Goal: Find specific page/section: Find specific page/section

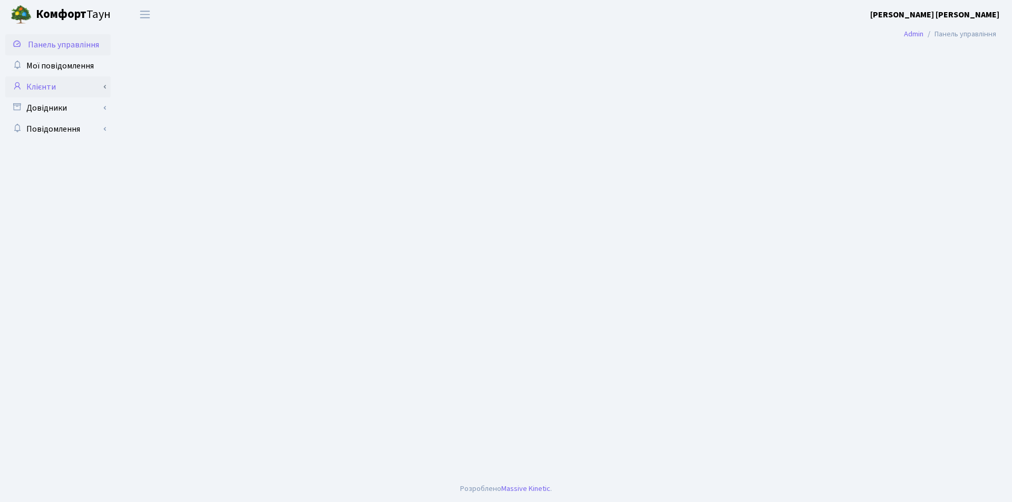
click at [30, 87] on link "Клієнти" at bounding box center [57, 86] width 105 height 21
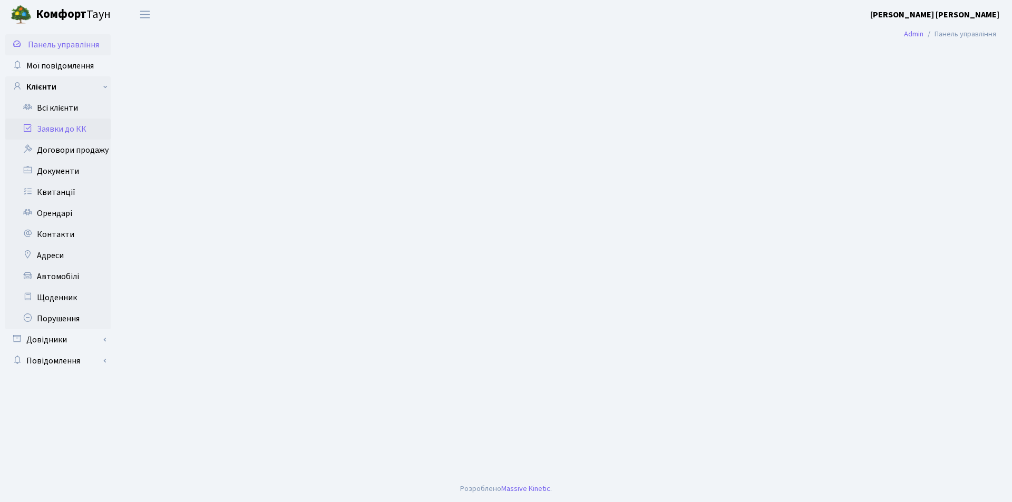
click at [29, 125] on icon at bounding box center [27, 128] width 11 height 10
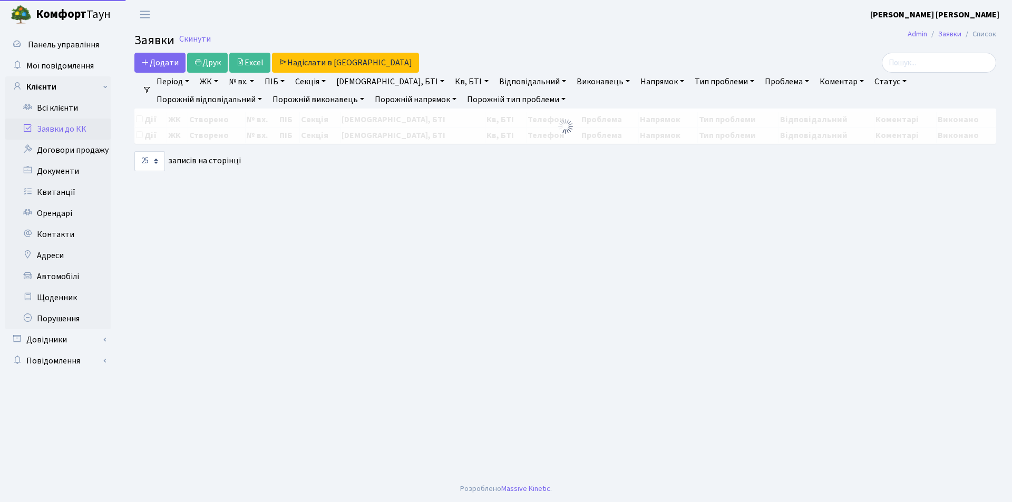
select select "25"
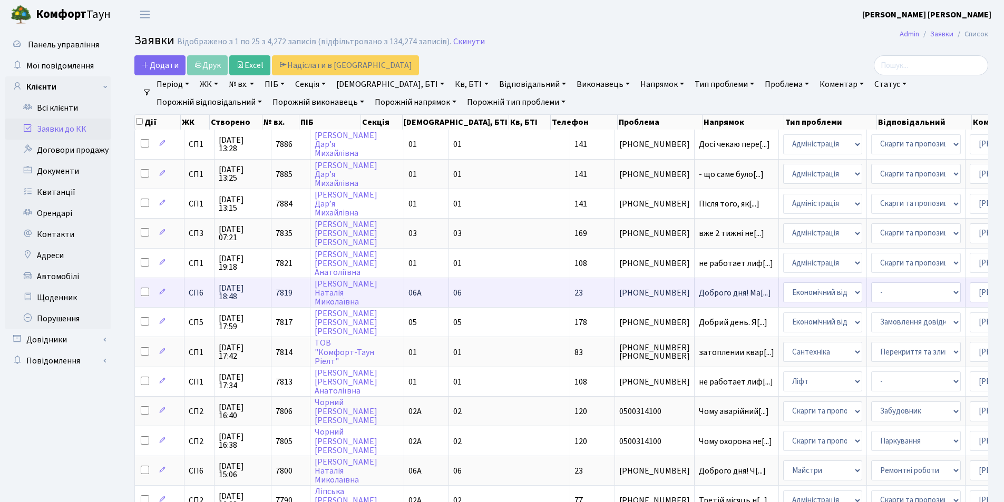
scroll to position [2, 0]
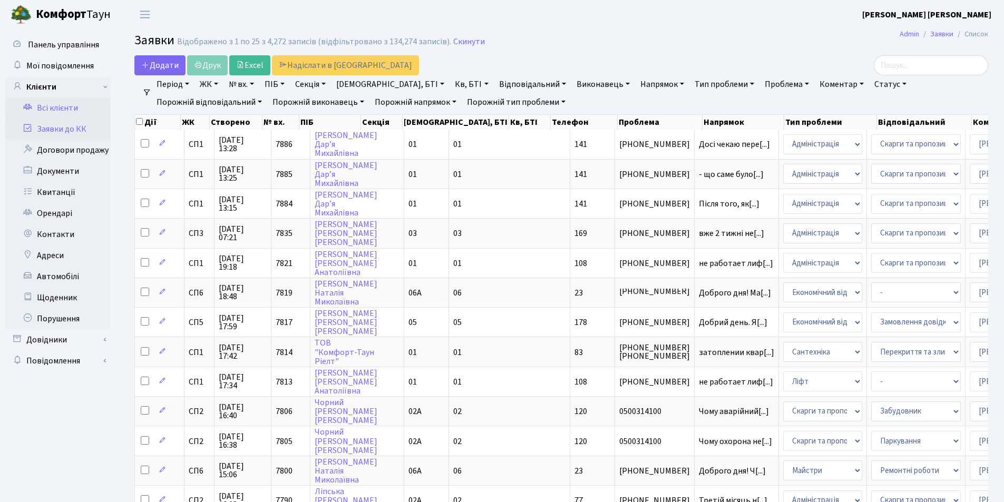
click at [48, 110] on link "Всі клієнти" at bounding box center [57, 107] width 105 height 21
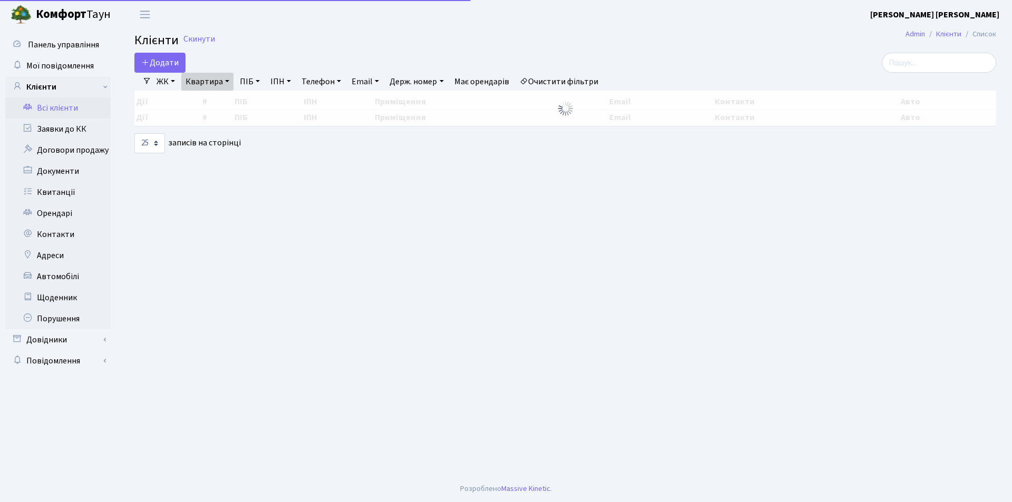
select select "25"
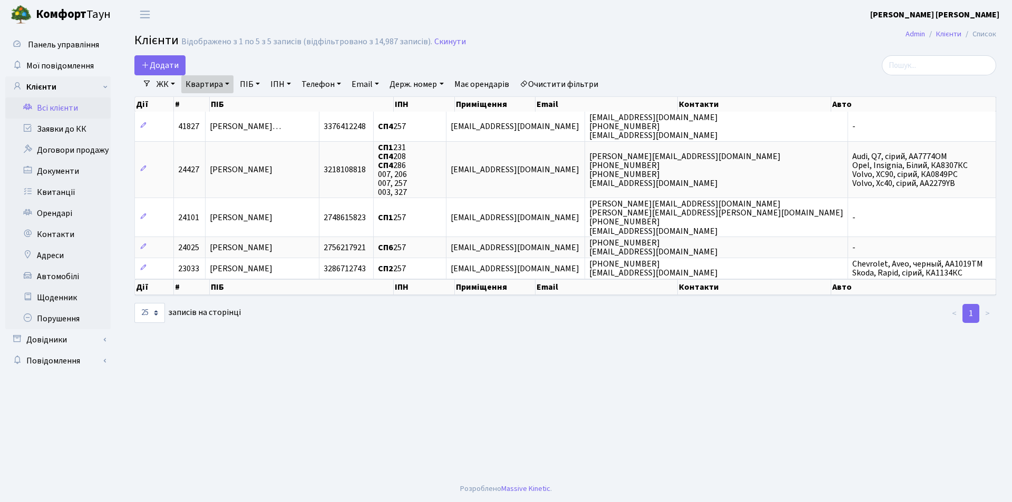
click at [227, 84] on link "Квартира" at bounding box center [207, 84] width 52 height 18
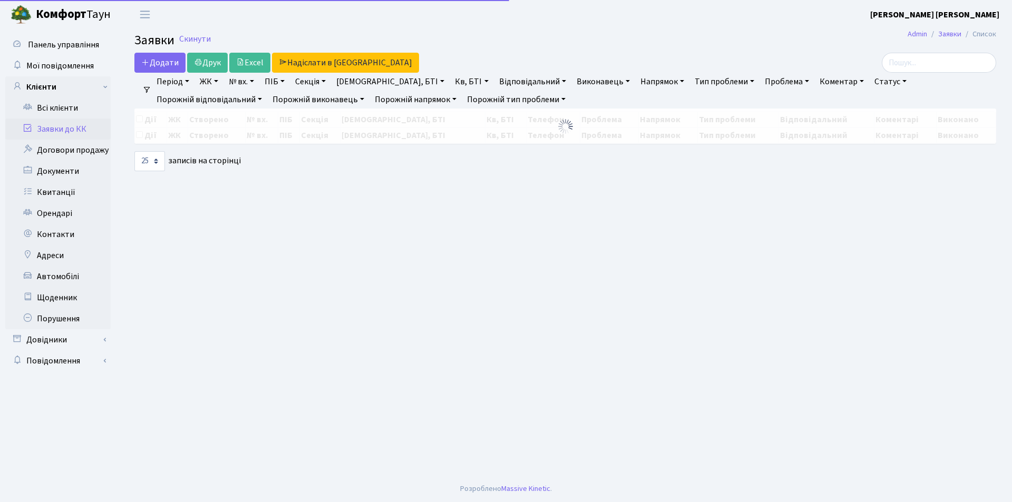
select select "25"
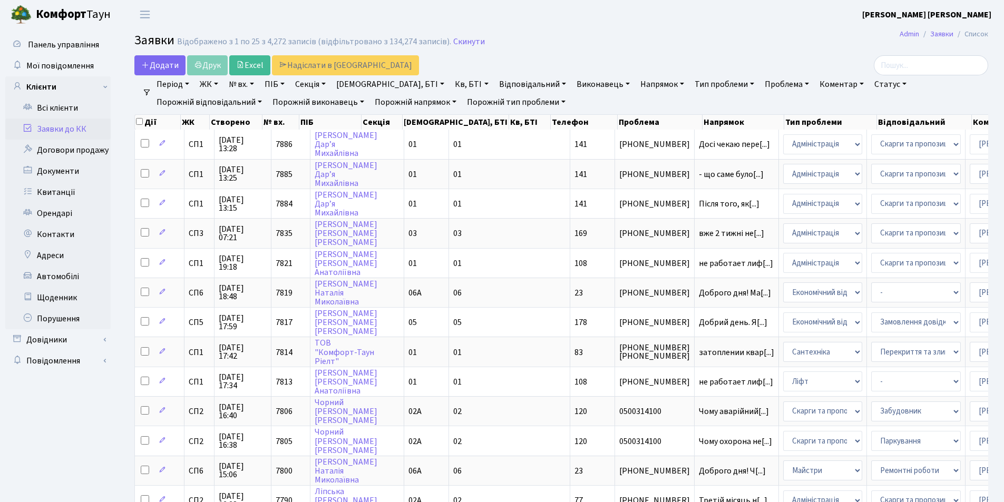
click at [36, 129] on link "Заявки до КК" at bounding box center [57, 129] width 105 height 21
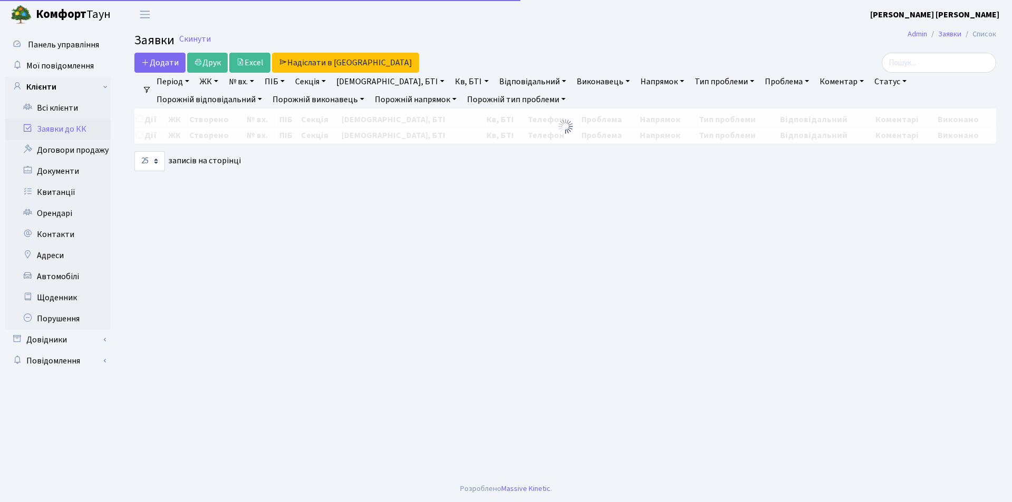
select select "25"
